Goal: Transaction & Acquisition: Obtain resource

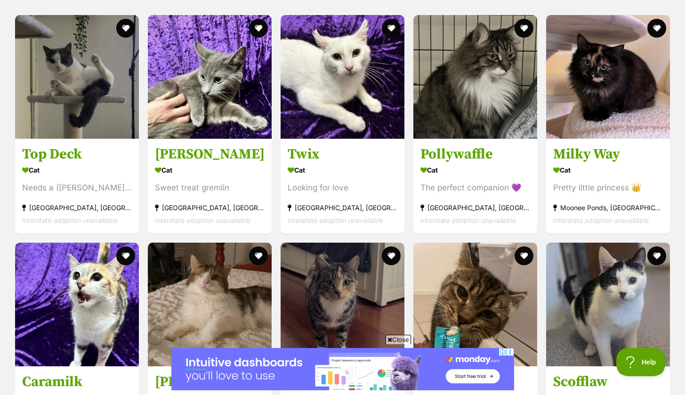
scroll to position [666, 0]
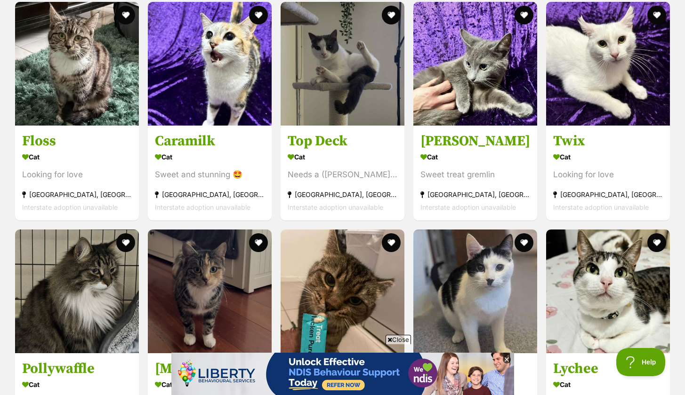
scroll to position [992, 0]
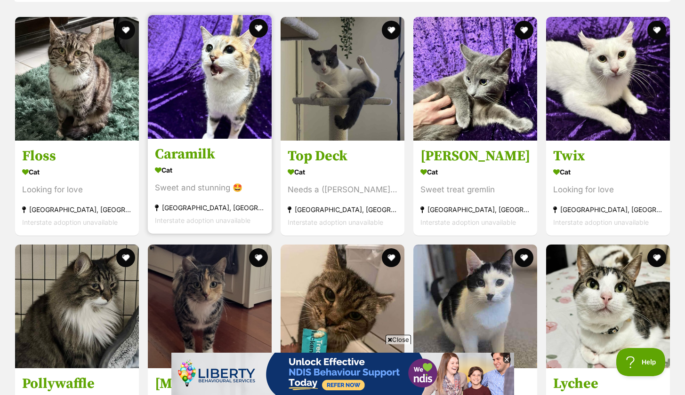
click at [189, 65] on img at bounding box center [210, 77] width 124 height 124
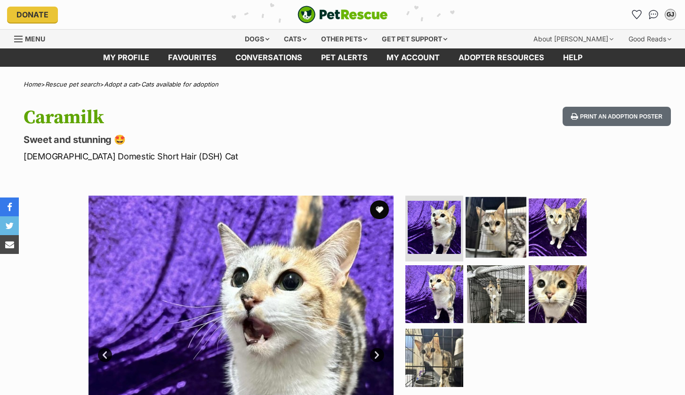
click at [492, 207] on img at bounding box center [495, 227] width 61 height 61
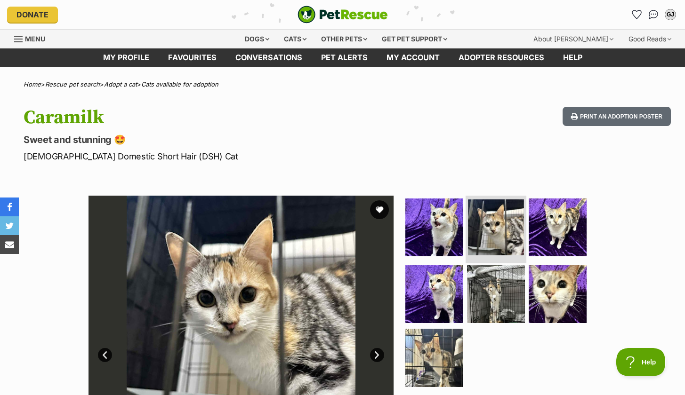
click at [524, 224] on li at bounding box center [495, 228] width 61 height 69
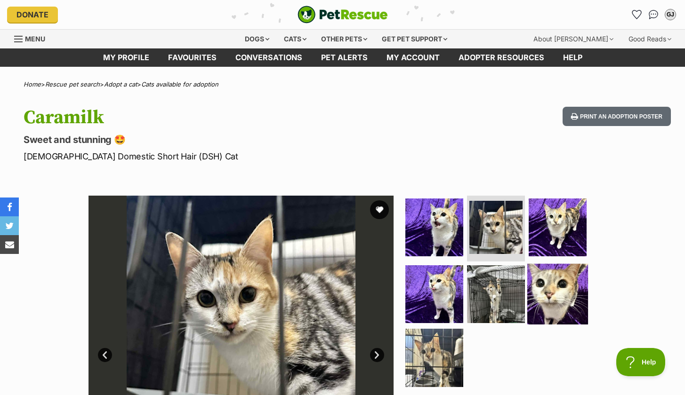
click at [560, 280] on img at bounding box center [557, 294] width 61 height 61
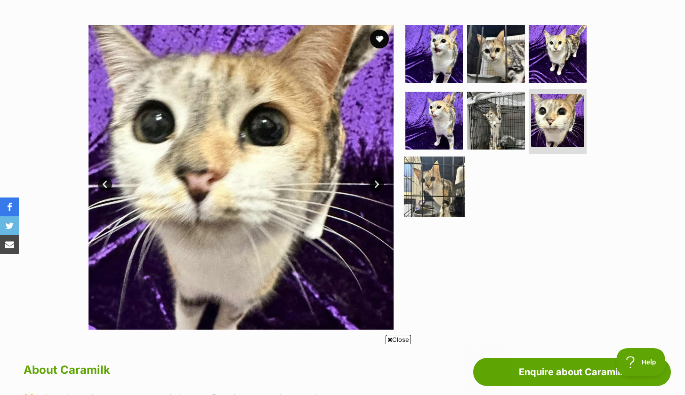
click at [426, 190] on img at bounding box center [434, 187] width 61 height 61
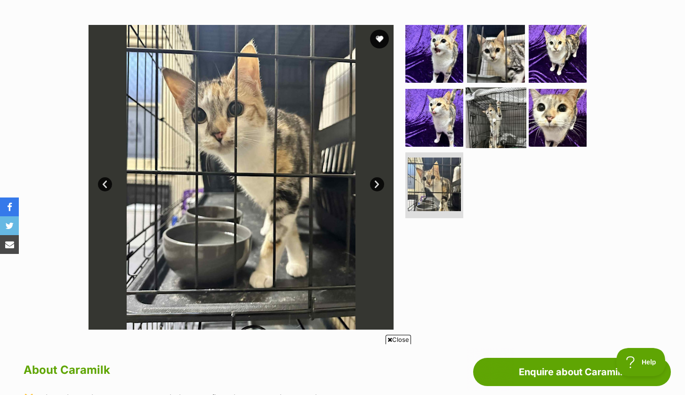
click at [476, 129] on img at bounding box center [495, 117] width 61 height 61
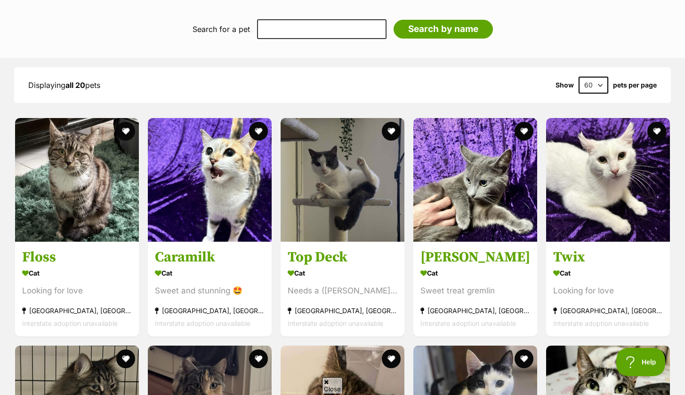
scroll to position [898, 0]
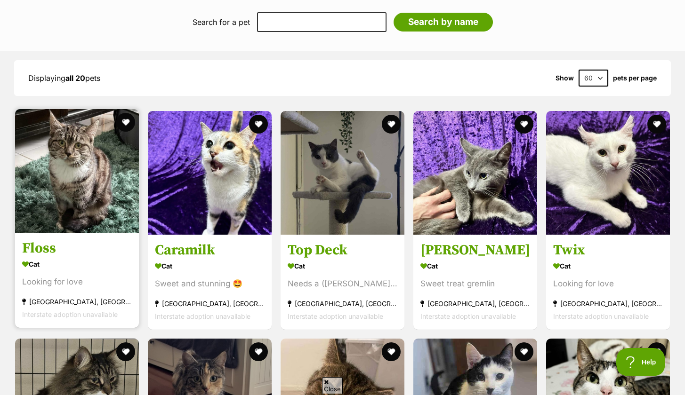
click at [60, 190] on img at bounding box center [77, 171] width 124 height 124
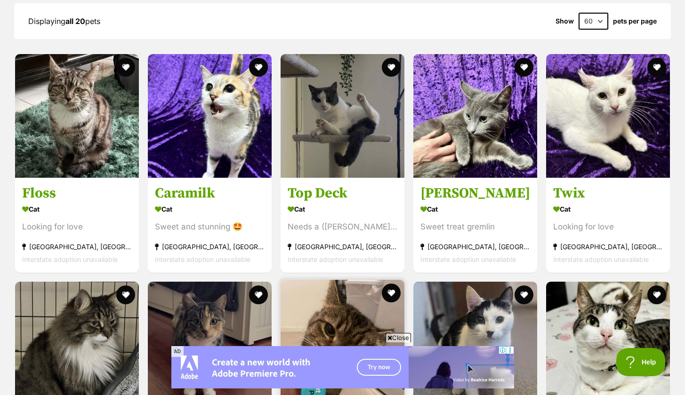
scroll to position [955, 0]
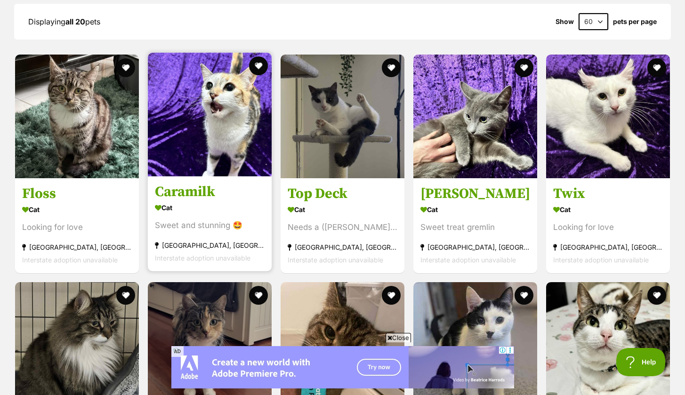
click at [238, 77] on img at bounding box center [210, 115] width 124 height 124
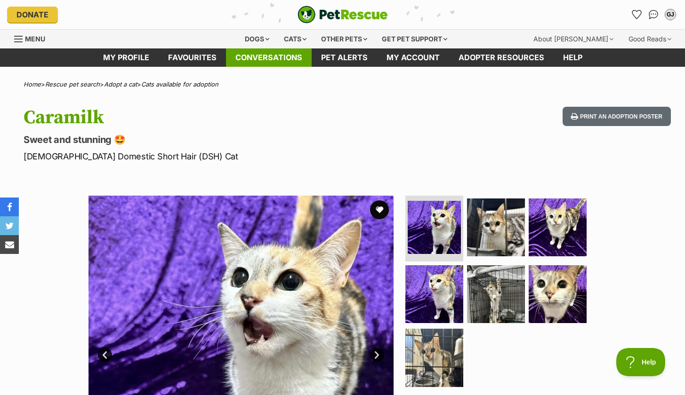
click at [267, 51] on link "Conversations" at bounding box center [269, 57] width 86 height 18
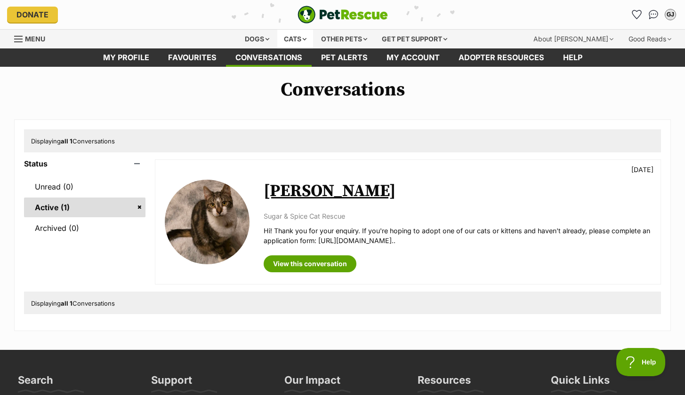
click at [289, 40] on div "Cats" at bounding box center [295, 39] width 36 height 19
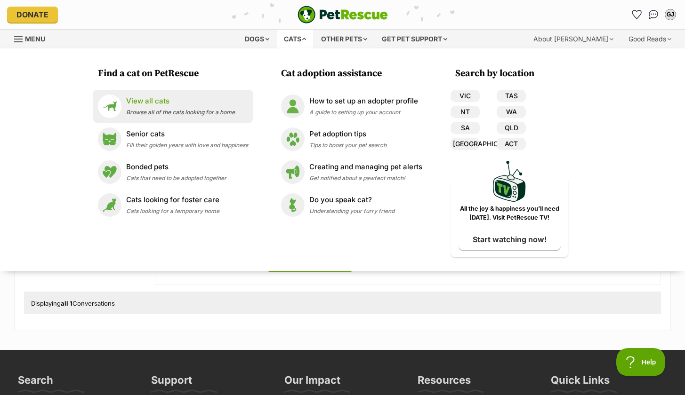
click at [169, 100] on p "View all cats" at bounding box center [180, 101] width 109 height 11
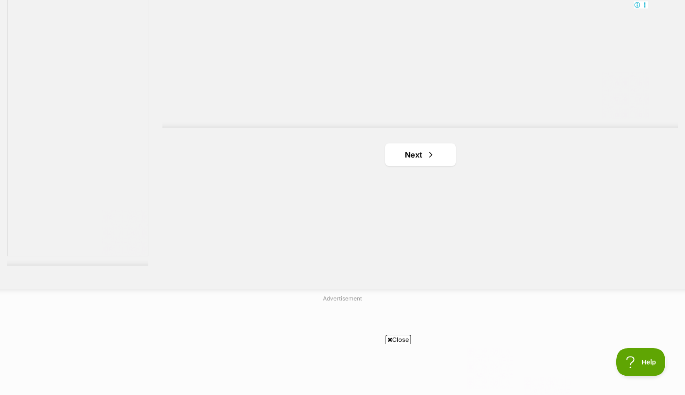
scroll to position [1712, 0]
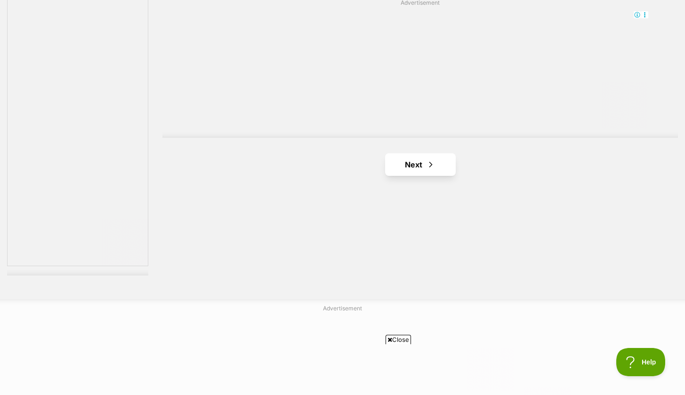
click at [408, 162] on link "Next" at bounding box center [420, 164] width 71 height 23
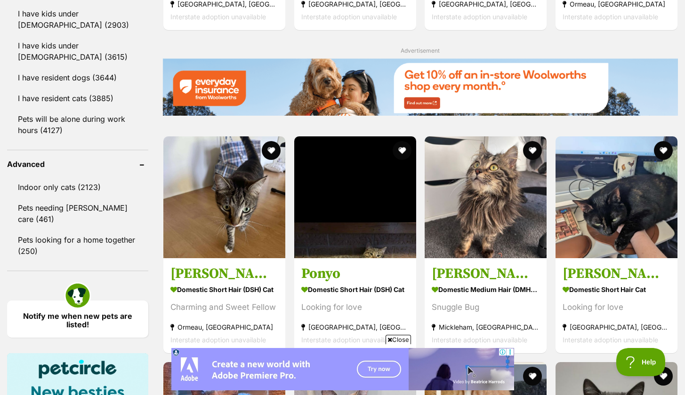
scroll to position [1112, 0]
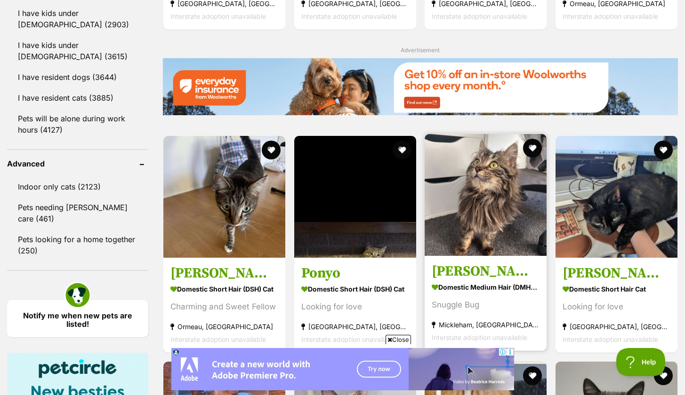
click at [490, 168] on img at bounding box center [485, 195] width 122 height 122
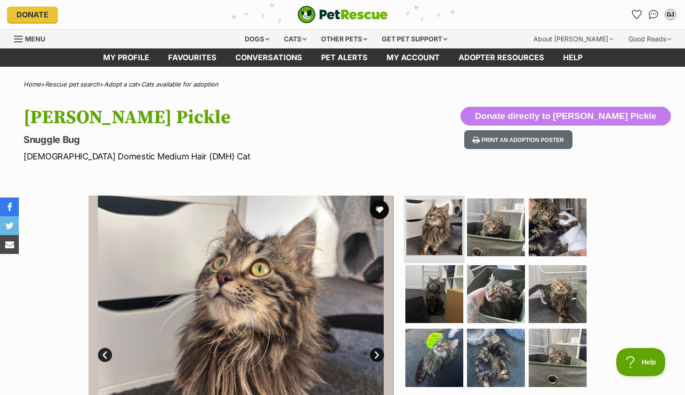
click at [445, 234] on img at bounding box center [434, 228] width 56 height 56
click at [488, 232] on img at bounding box center [495, 227] width 61 height 61
